Goal: Entertainment & Leisure: Browse casually

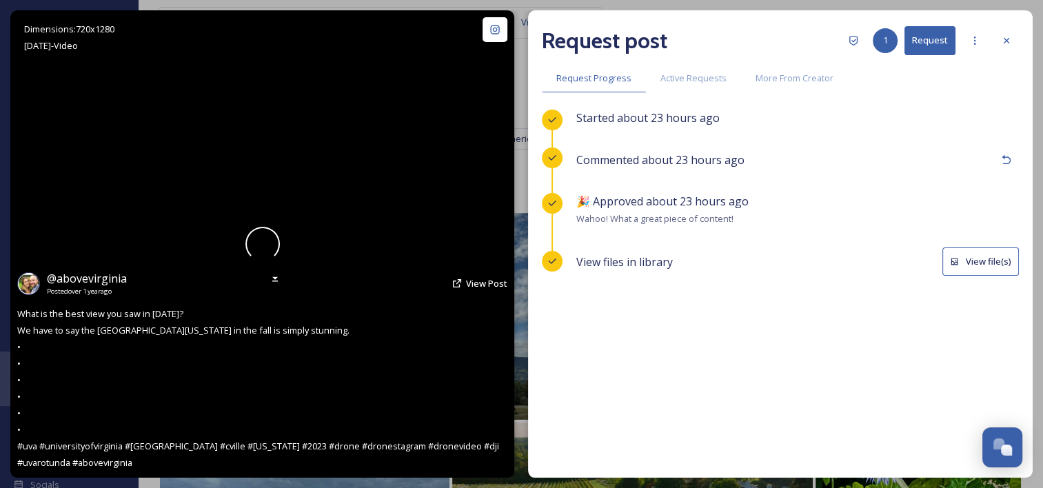
scroll to position [405, 0]
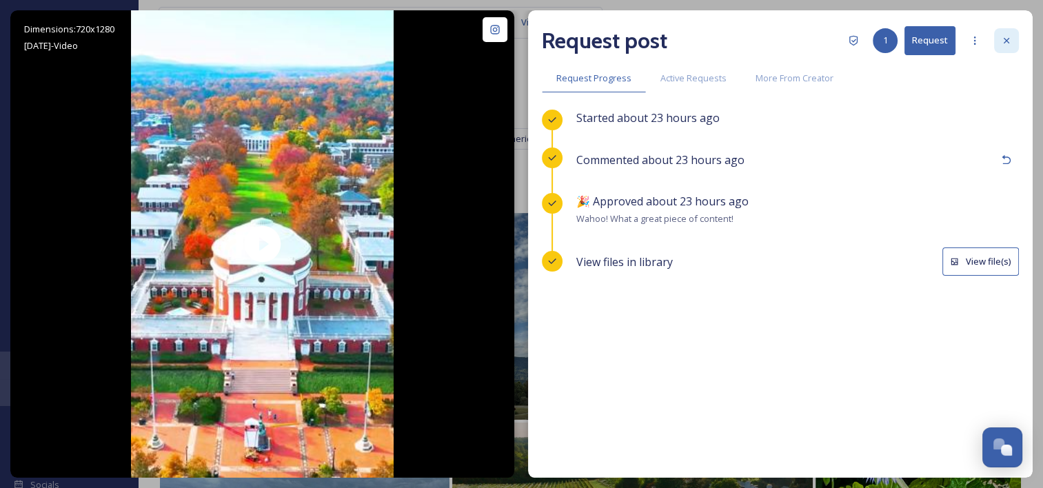
click at [999, 47] on div at bounding box center [1006, 40] width 25 height 25
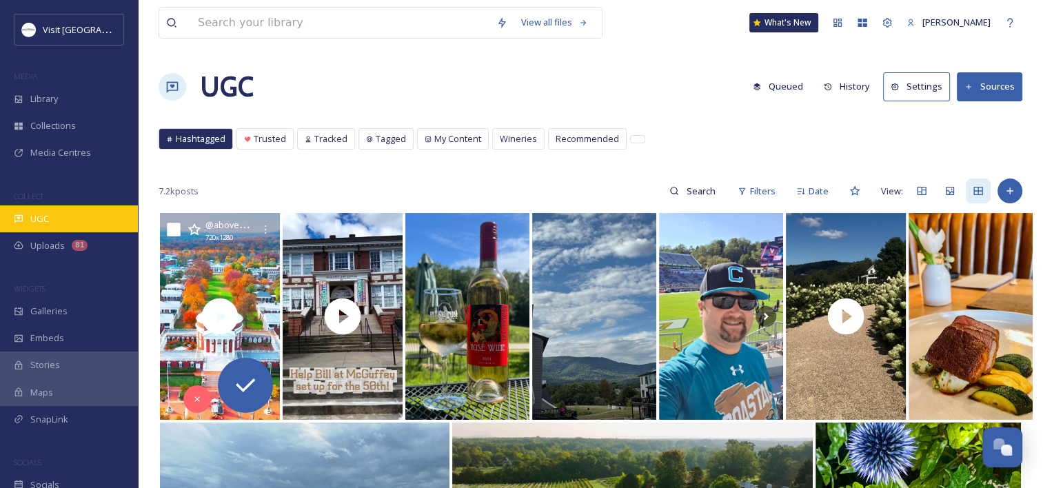
click at [49, 211] on div "UGC" at bounding box center [69, 218] width 138 height 27
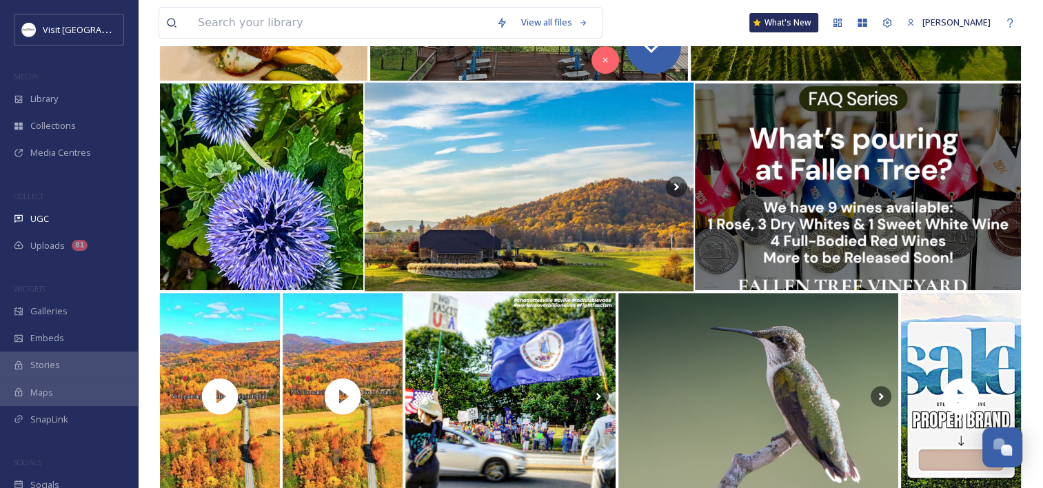
scroll to position [551, 0]
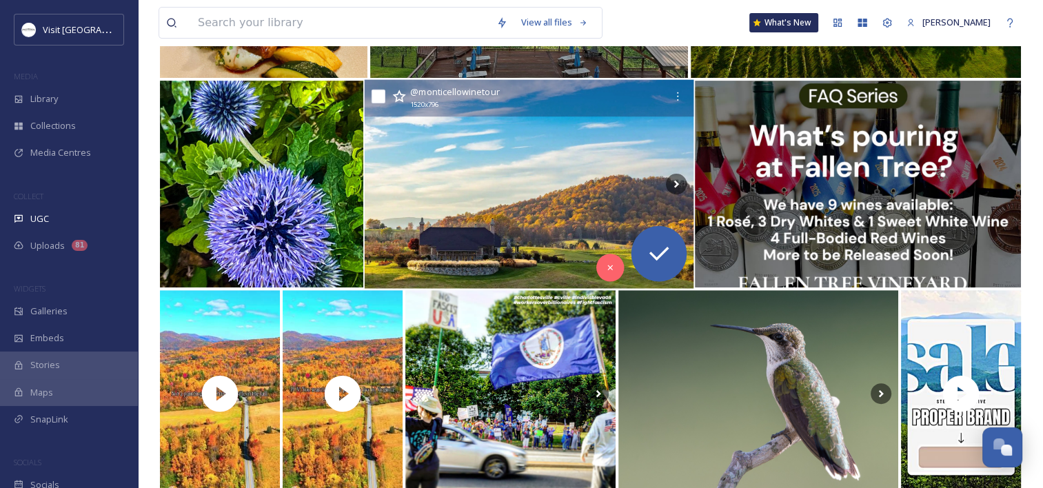
click at [473, 211] on img at bounding box center [529, 184] width 329 height 209
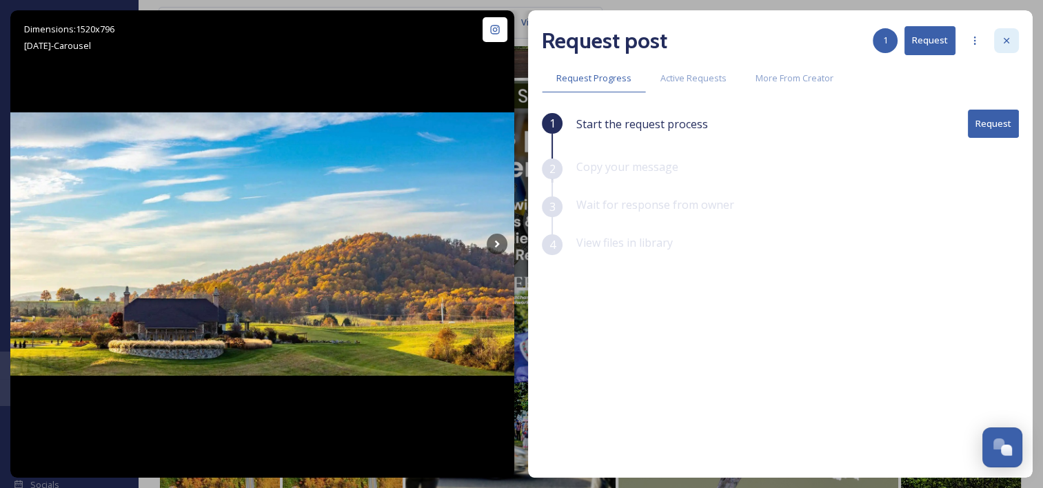
click at [1009, 35] on icon at bounding box center [1006, 40] width 11 height 11
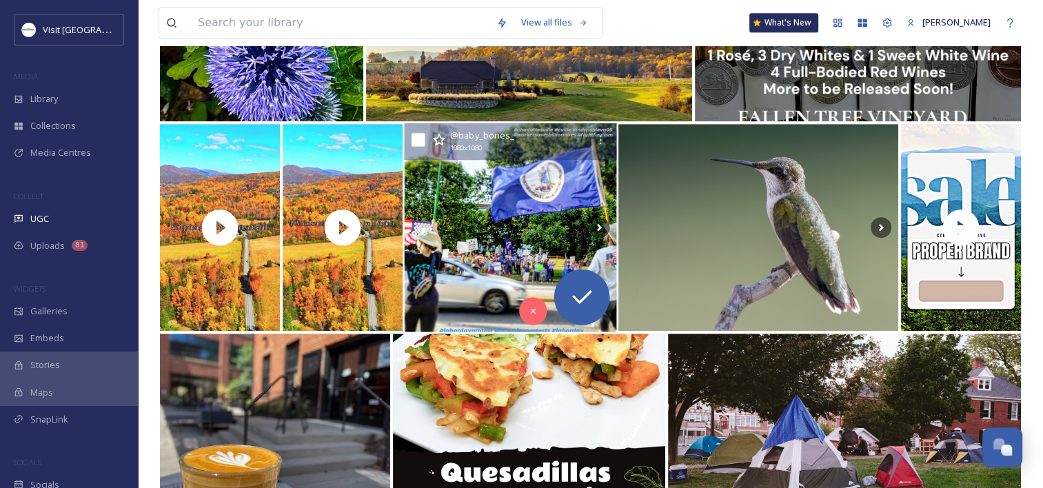
scroll to position [758, 0]
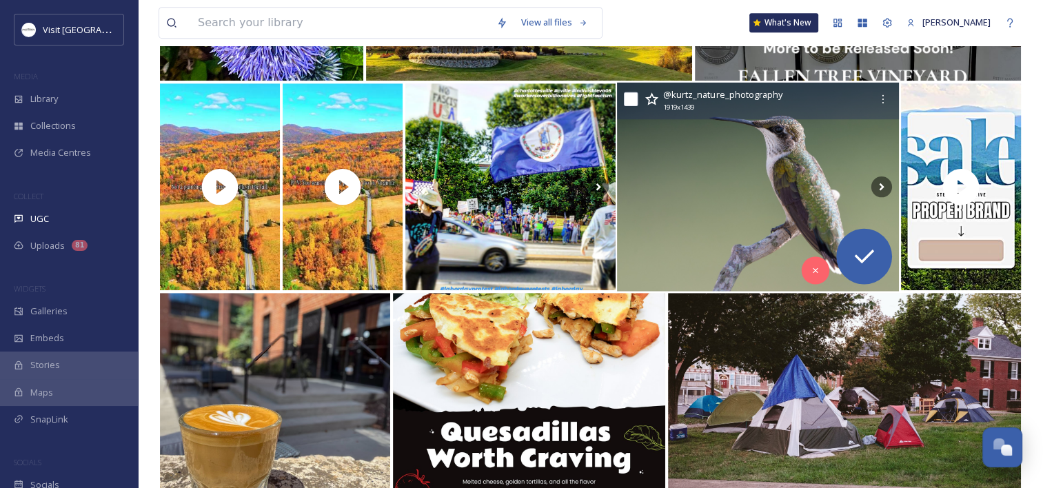
click at [696, 181] on img at bounding box center [758, 187] width 282 height 209
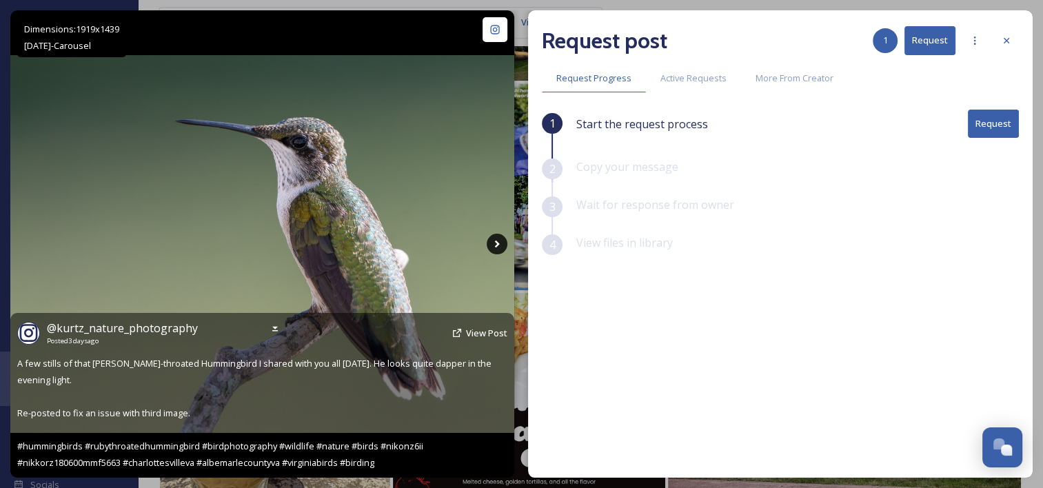
click at [500, 236] on icon at bounding box center [497, 244] width 21 height 21
click at [501, 245] on icon at bounding box center [497, 244] width 21 height 21
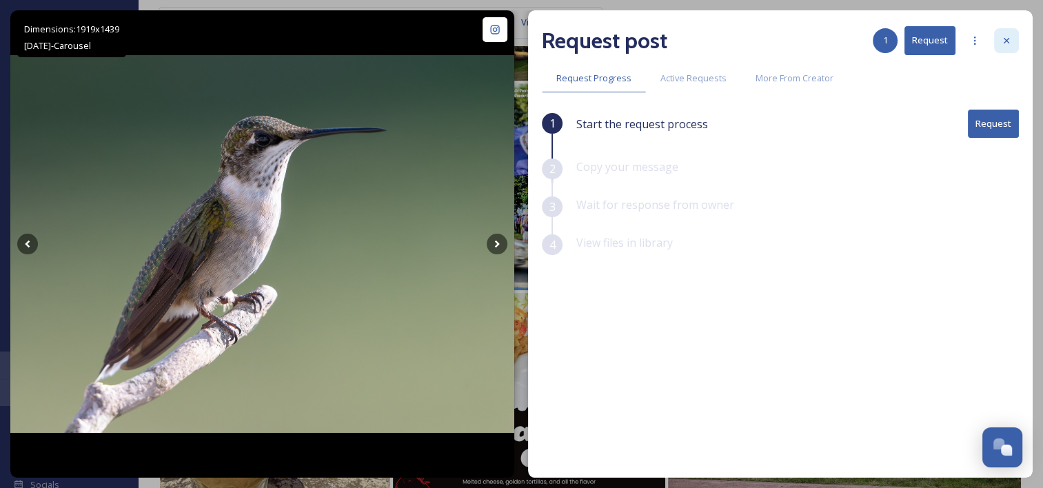
click at [999, 45] on div at bounding box center [1006, 40] width 25 height 25
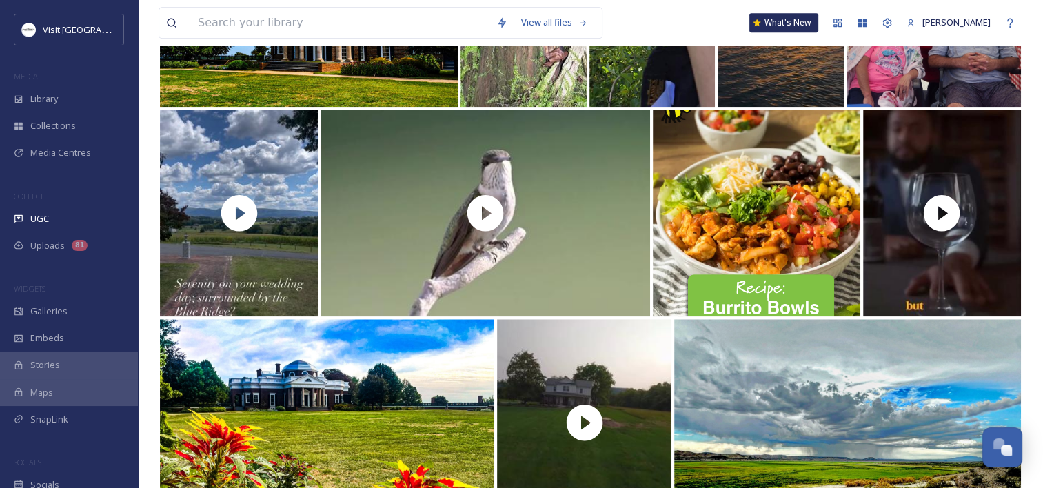
scroll to position [1378, 0]
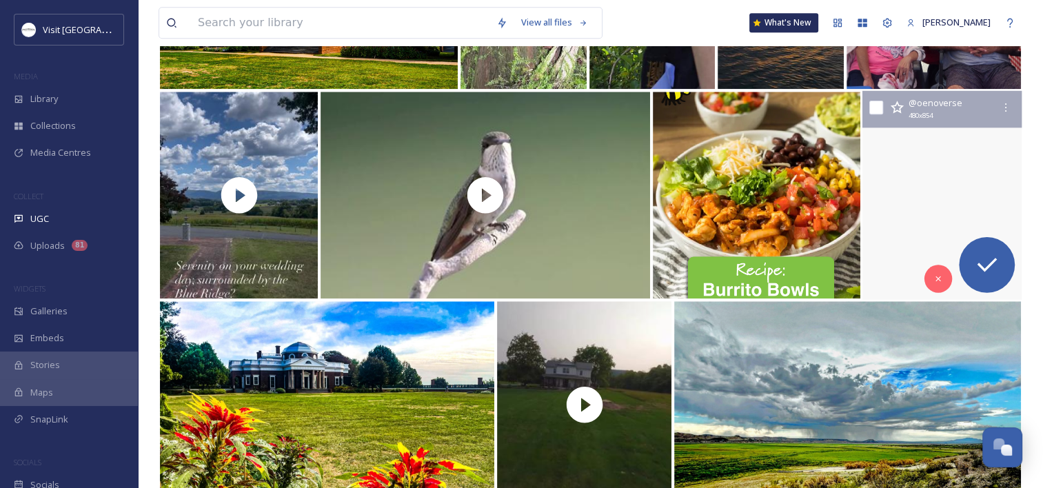
click at [970, 147] on video "This and more coming from Oenoverse Club host Justin Ferguson aka theblacksommr…" at bounding box center [941, 195] width 159 height 209
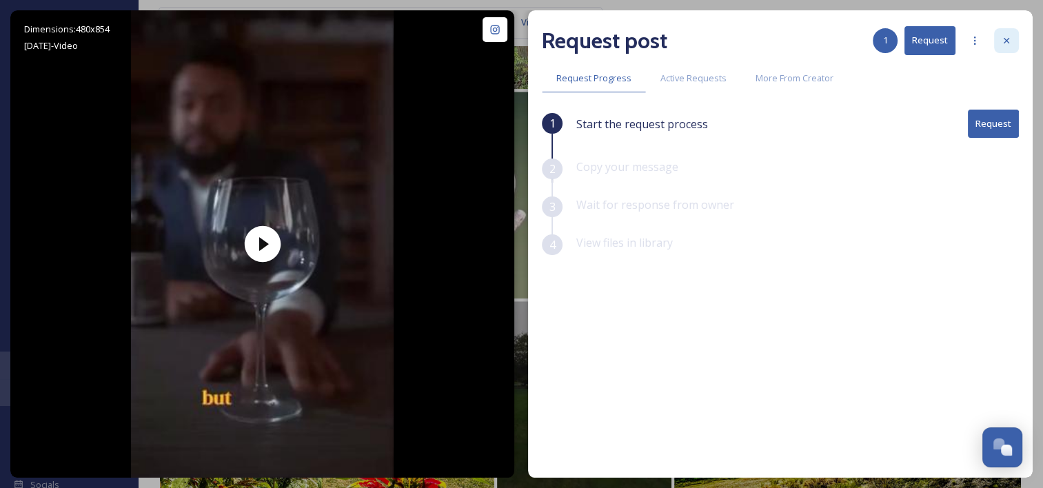
click at [1012, 36] on div at bounding box center [1006, 40] width 25 height 25
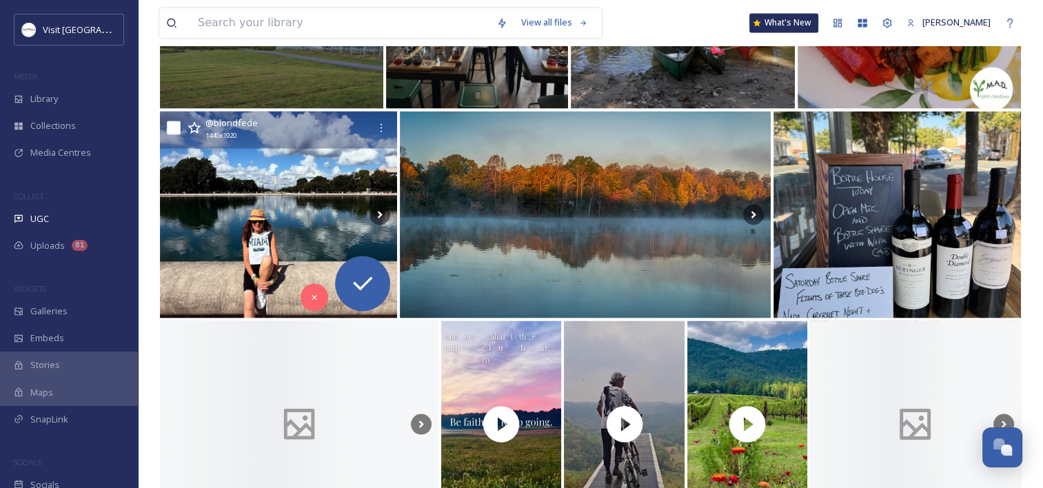
scroll to position [2412, 0]
